Goal: Task Accomplishment & Management: Use online tool/utility

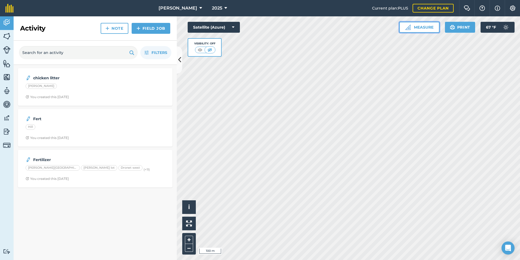
click at [415, 29] on button "Measure" at bounding box center [420, 27] width 40 height 11
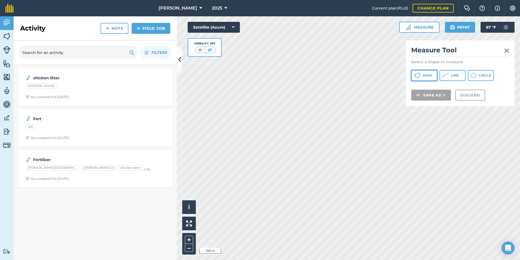
click at [432, 76] on span "Area" at bounding box center [428, 75] width 10 height 4
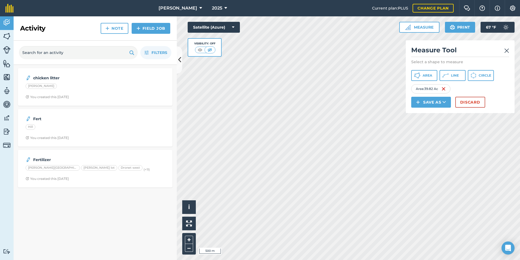
click at [508, 53] on img at bounding box center [507, 50] width 5 height 7
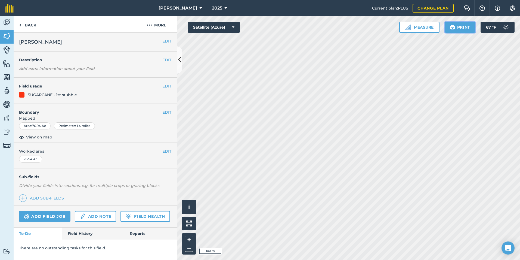
click at [468, 25] on button "Print" at bounding box center [460, 27] width 30 height 11
drag, startPoint x: 451, startPoint y: 27, endPoint x: 75, endPoint y: 228, distance: 426.9
click at [451, 27] on img at bounding box center [452, 27] width 5 height 7
click at [454, 25] on img at bounding box center [452, 27] width 5 height 7
click at [447, 28] on button "Print" at bounding box center [460, 27] width 30 height 11
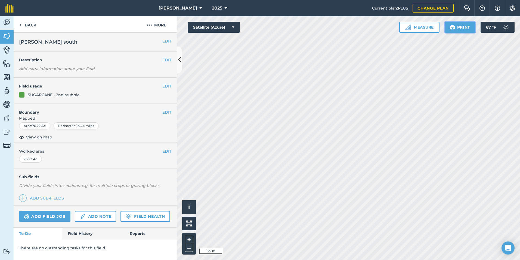
click at [447, 27] on button "Print" at bounding box center [460, 27] width 30 height 11
